Goal: Task Accomplishment & Management: Manage account settings

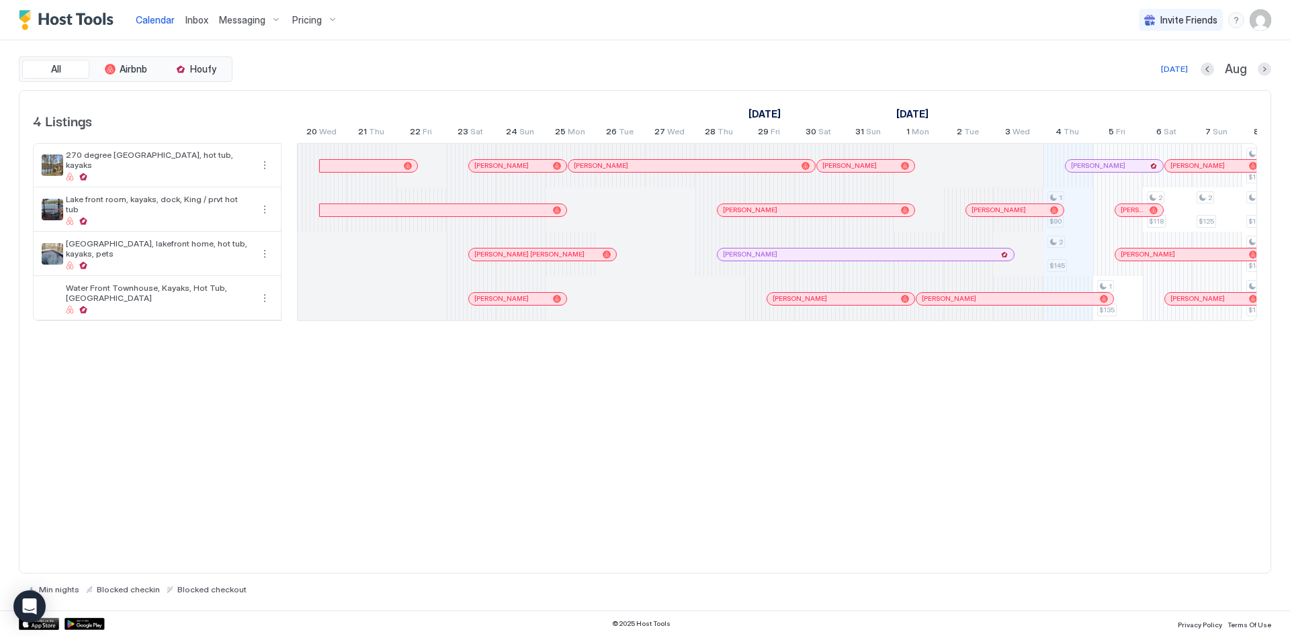
scroll to position [0, 747]
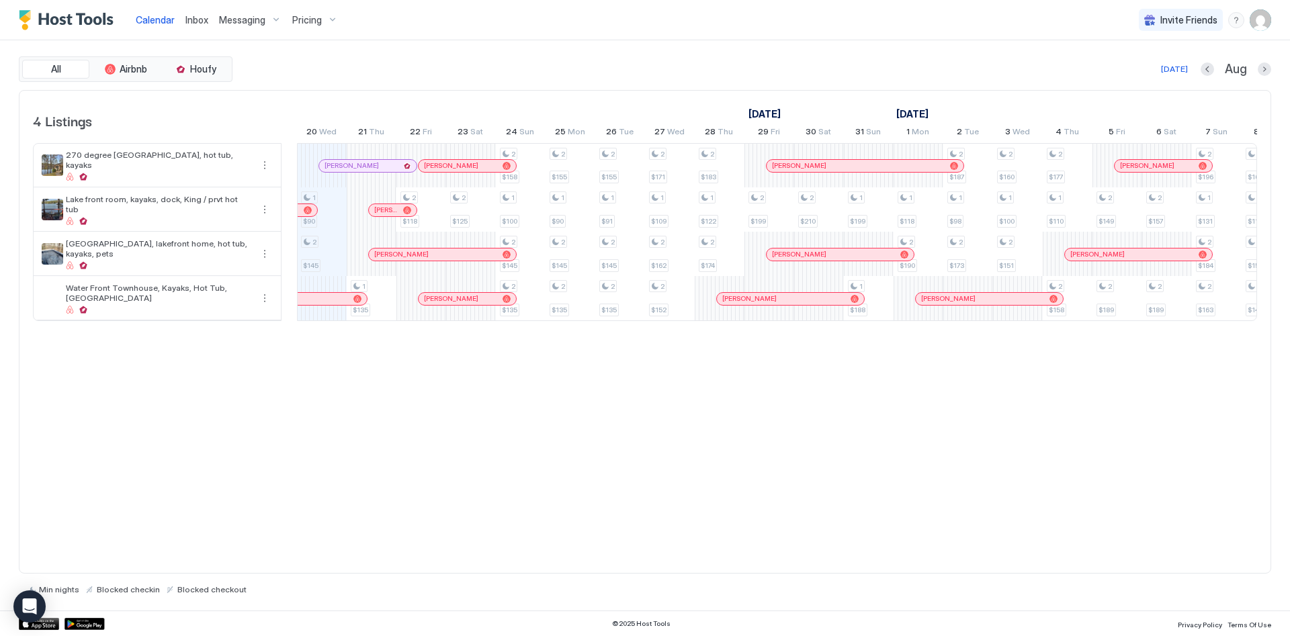
click at [241, 23] on span "Messaging" at bounding box center [242, 20] width 46 height 12
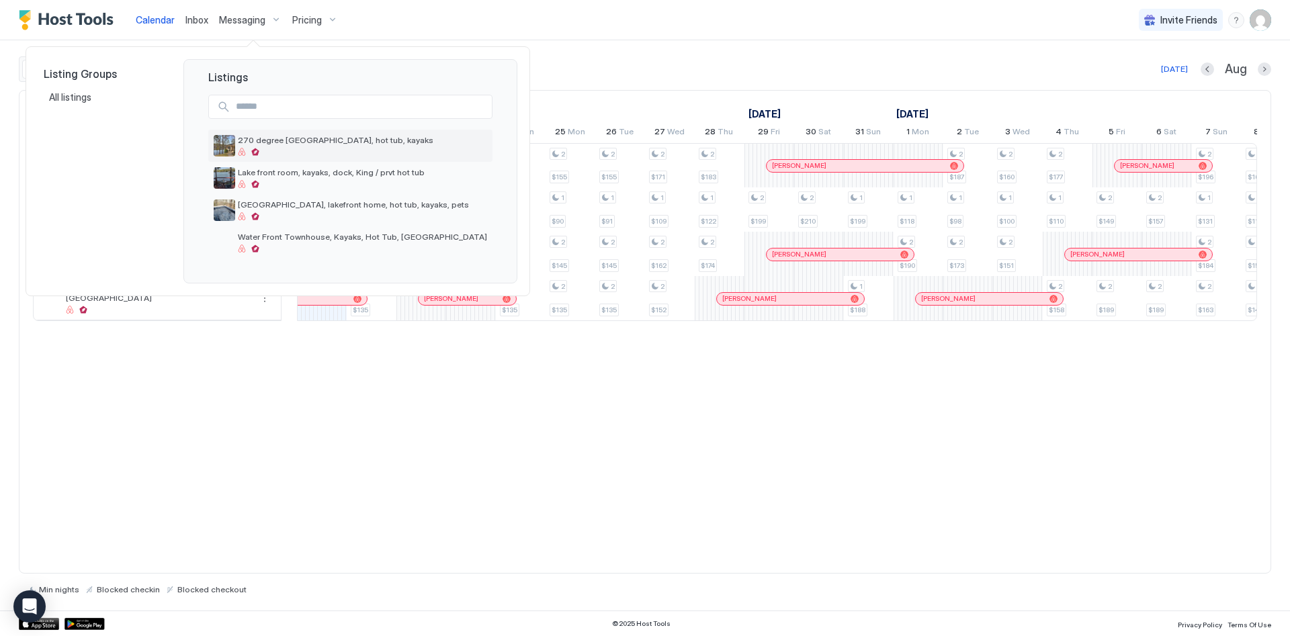
click at [283, 145] on span "270 degree [GEOGRAPHIC_DATA], hot tub, kayaks" at bounding box center [362, 140] width 249 height 10
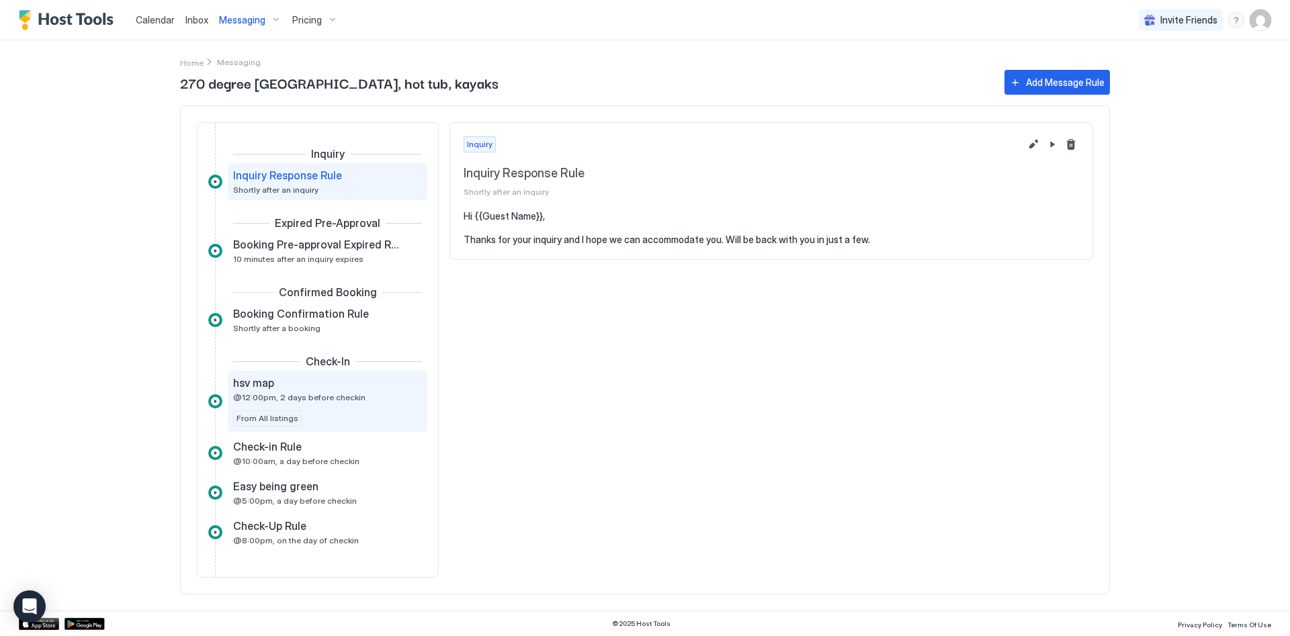
click at [270, 388] on span "hsv map" at bounding box center [253, 382] width 41 height 13
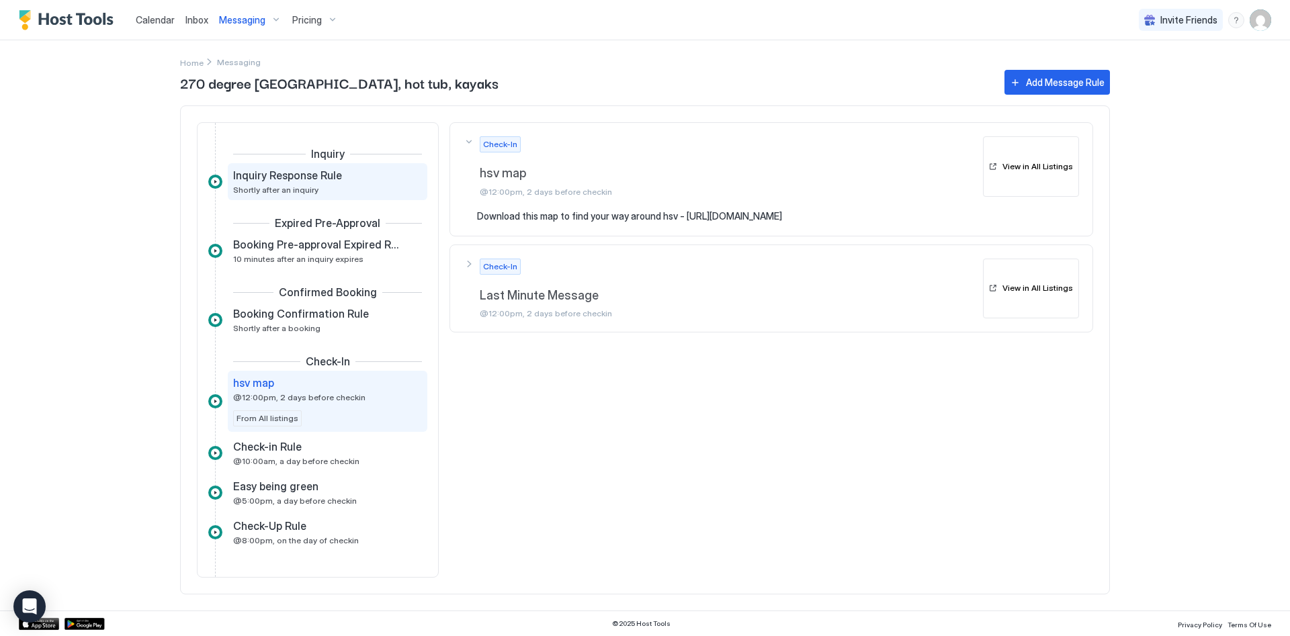
click at [298, 190] on span "Shortly after an inquiry" at bounding box center [275, 190] width 85 height 10
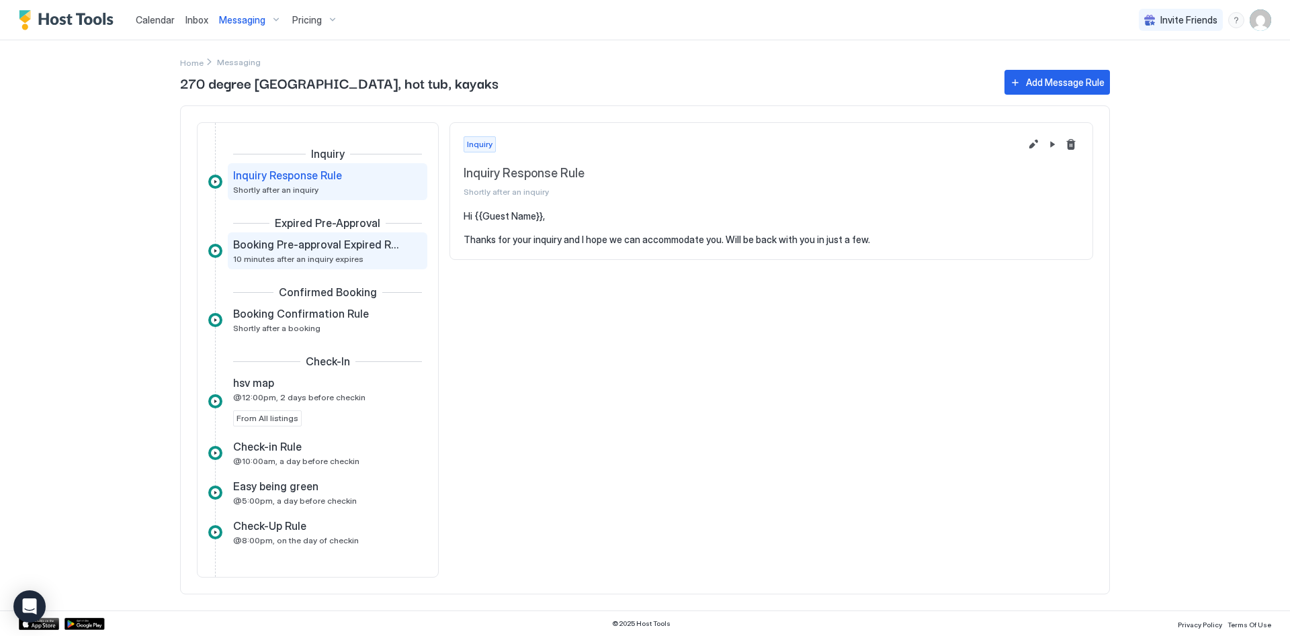
click at [292, 259] on span "10 minutes after an inquiry expires" at bounding box center [298, 259] width 130 height 10
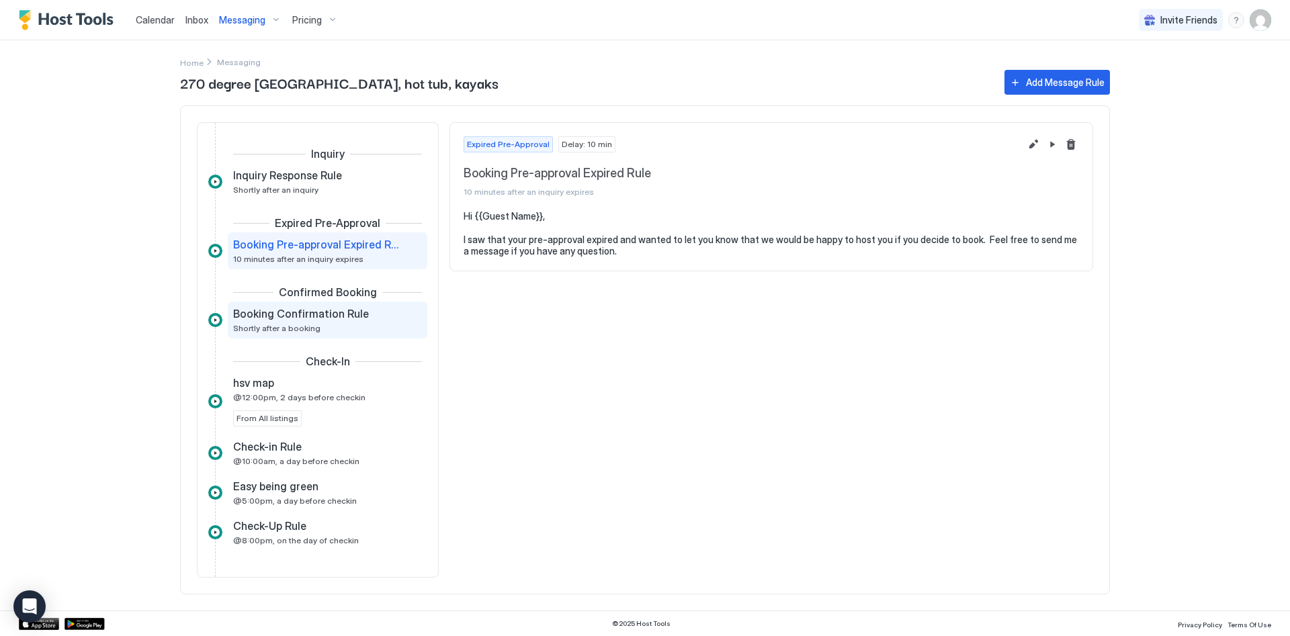
click at [289, 319] on span "Booking Confirmation Rule" at bounding box center [301, 313] width 136 height 13
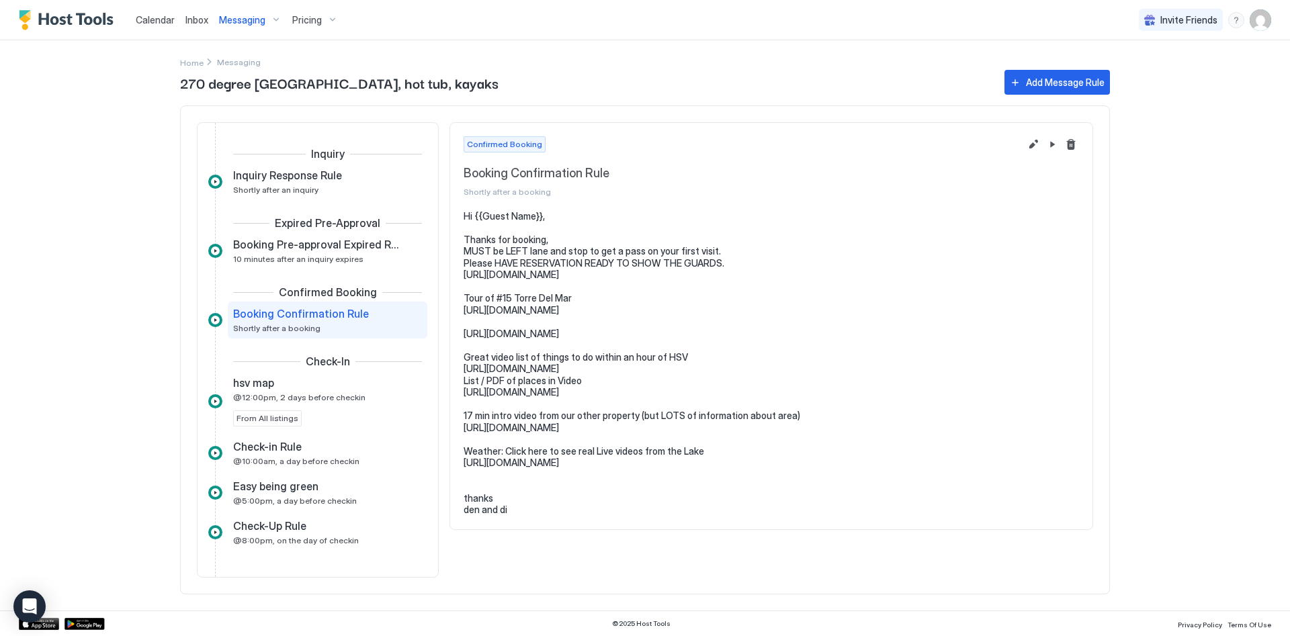
click at [520, 466] on pre "Hi {{Guest Name}}, Thanks for booking, MUST be LEFT lane and stop to get a pass…" at bounding box center [772, 363] width 616 height 306
copy pre "[URL][DOMAIN_NAME]"
